Goal: Information Seeking & Learning: Learn about a topic

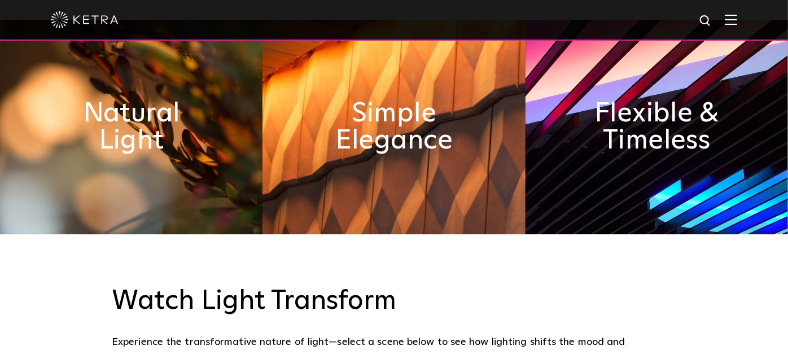
scroll to position [438, 0]
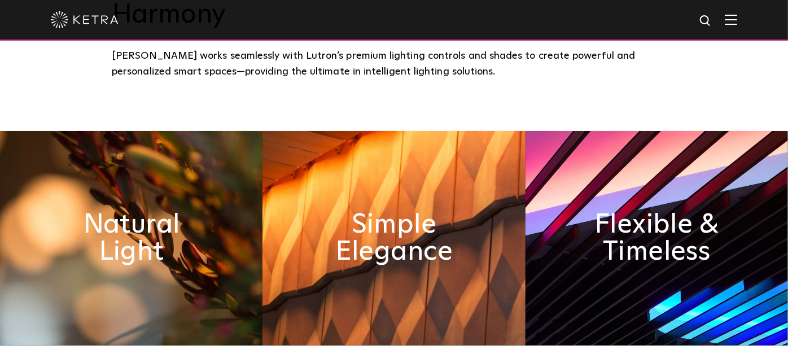
click at [751, 26] on div at bounding box center [394, 20] width 788 height 41
click at [737, 24] on img at bounding box center [731, 19] width 12 height 11
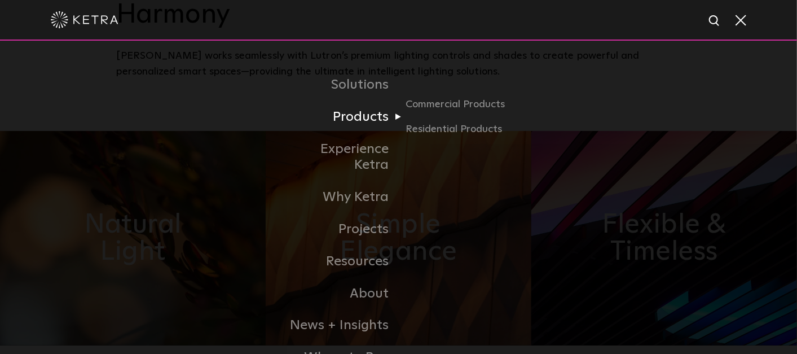
click at [367, 114] on link "Products" at bounding box center [341, 117] width 116 height 32
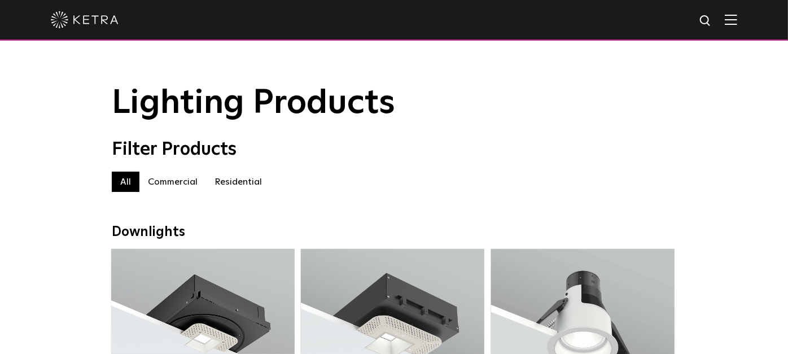
click at [188, 186] on label "Commercial" at bounding box center [172, 182] width 67 height 20
click at [188, 184] on label "Commercial" at bounding box center [172, 182] width 67 height 20
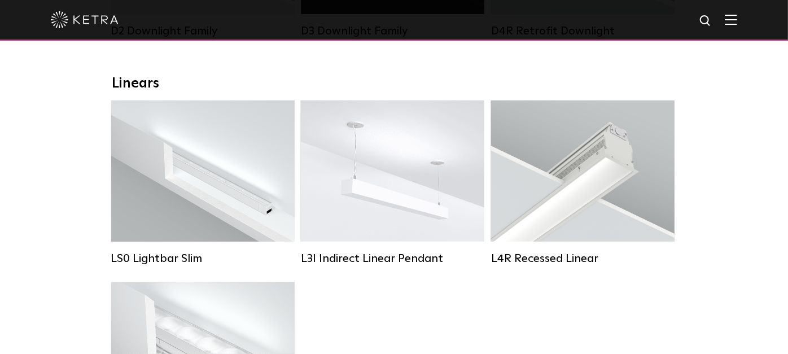
scroll to position [501, 0]
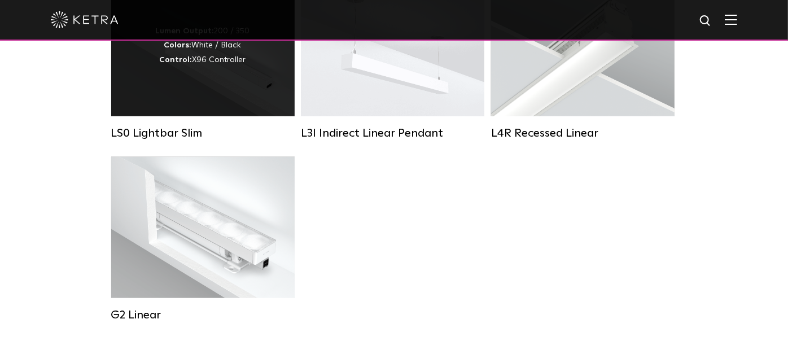
click at [236, 102] on div "Lumen Output: 200 / 350 Colors: White / Black Control: X96 Controller" at bounding box center [202, 45] width 183 height 141
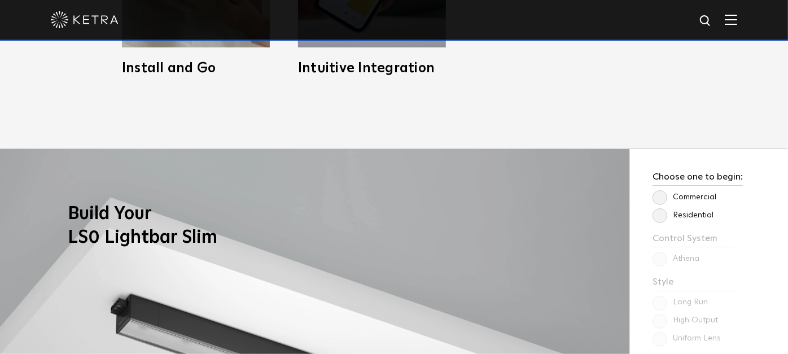
scroll to position [752, 0]
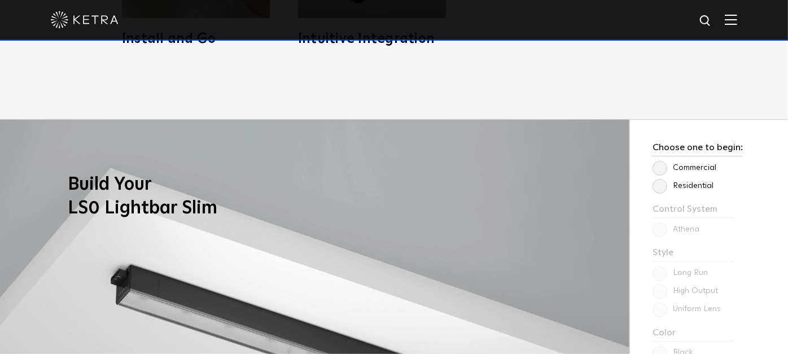
click at [655, 164] on label "Commercial" at bounding box center [684, 168] width 64 height 10
click at [0, 0] on input "Commercial" at bounding box center [0, 0] width 0 height 0
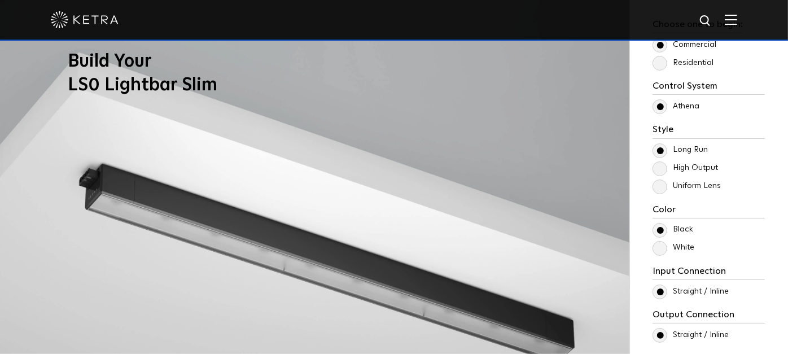
scroll to position [877, 0]
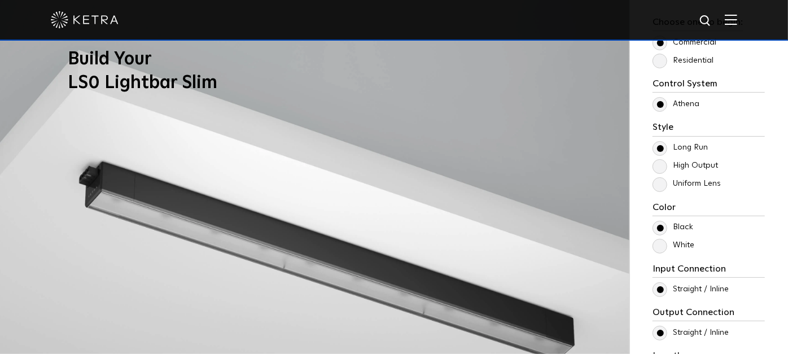
click at [661, 188] on label "Uniform Lens" at bounding box center [686, 184] width 68 height 10
click at [0, 0] on input "Uniform Lens" at bounding box center [0, 0] width 0 height 0
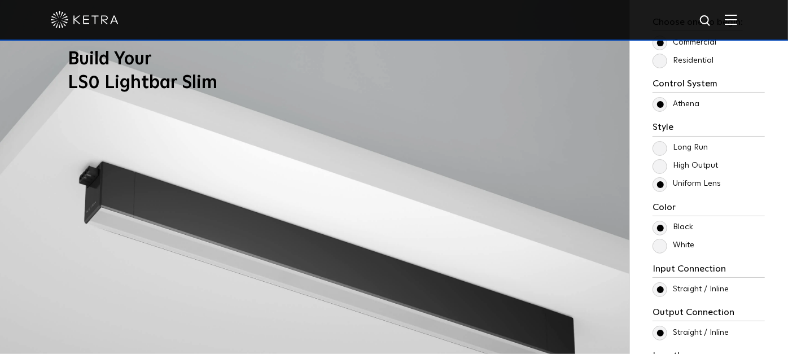
scroll to position [940, 0]
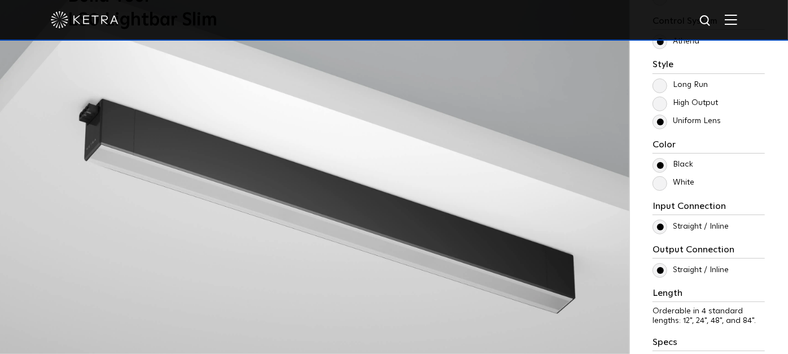
click at [661, 185] on label "White" at bounding box center [673, 183] width 42 height 10
click at [0, 0] on input "White" at bounding box center [0, 0] width 0 height 0
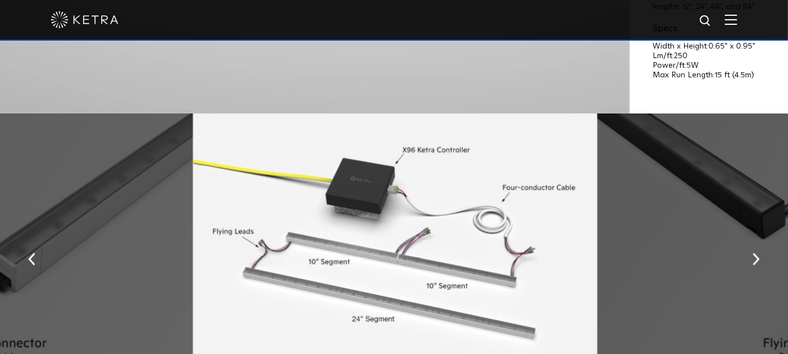
scroll to position [1317, 0]
